Goal: Task Accomplishment & Management: Use online tool/utility

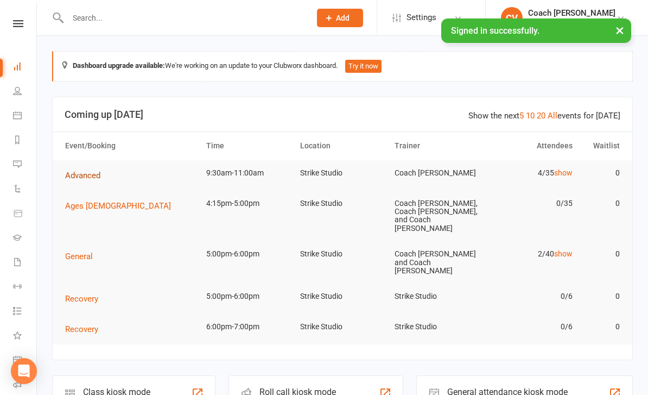
click at [78, 180] on button "Advanced" at bounding box center [86, 175] width 43 height 13
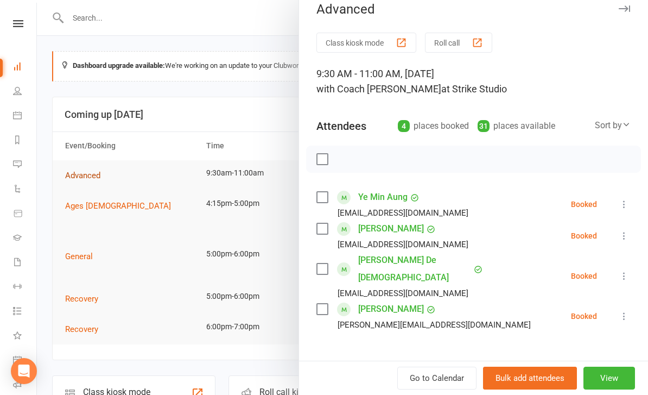
scroll to position [14, 0]
click at [372, 43] on button "Class kiosk mode" at bounding box center [367, 42] width 100 height 20
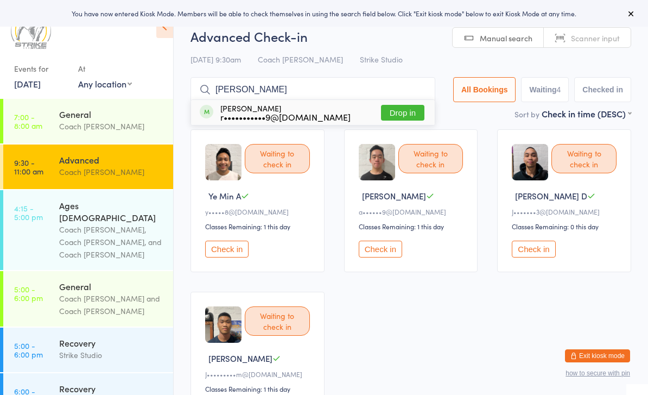
type input "Radu"
click at [415, 120] on button "Drop in" at bounding box center [402, 113] width 43 height 16
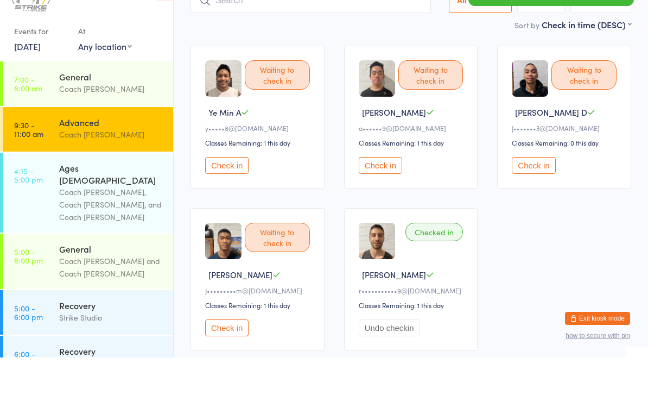
scroll to position [57, 0]
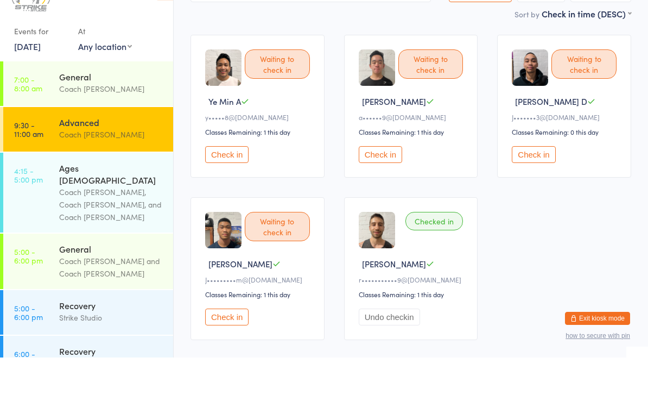
click at [537, 184] on button "Check in" at bounding box center [533, 192] width 43 height 17
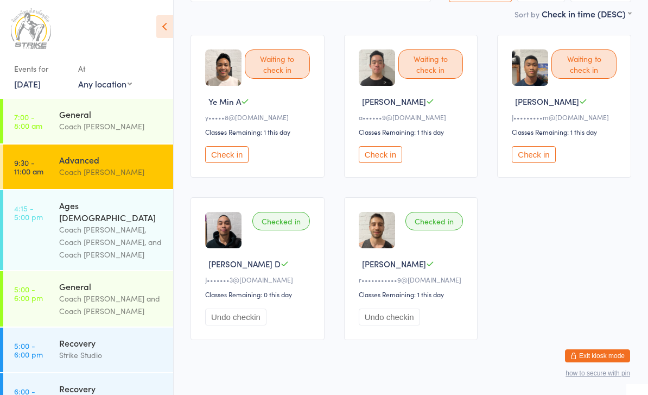
click at [387, 159] on button "Check in" at bounding box center [380, 154] width 43 height 17
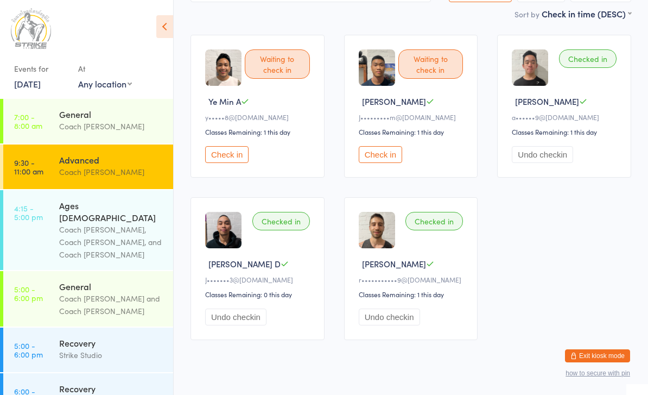
click at [388, 159] on button "Check in" at bounding box center [380, 154] width 43 height 17
click at [223, 162] on button "Check in" at bounding box center [226, 154] width 43 height 17
